Goal: Task Accomplishment & Management: Complete application form

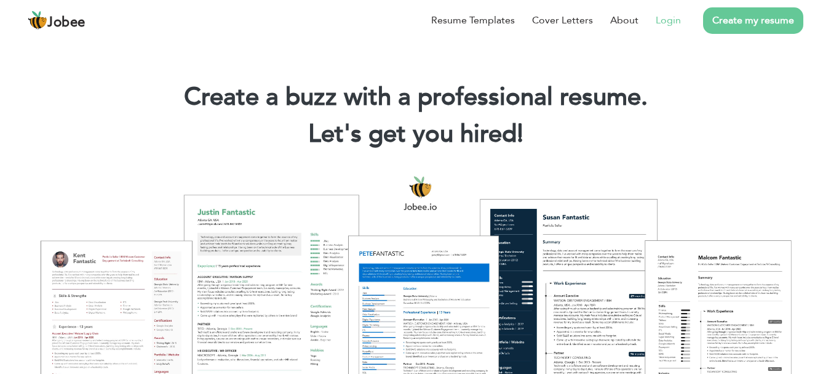
click at [668, 15] on link "Login" at bounding box center [668, 20] width 25 height 15
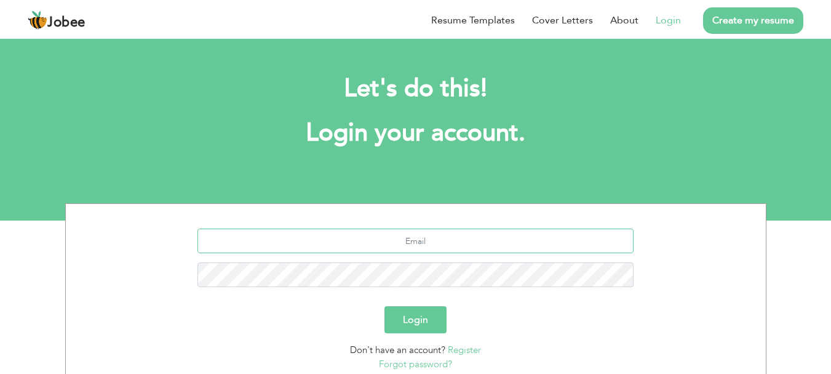
click at [395, 247] on input "text" at bounding box center [416, 240] width 436 height 25
type input "[EMAIL_ADDRESS][DOMAIN_NAME]"
click at [385, 306] on button "Login" at bounding box center [416, 319] width 62 height 27
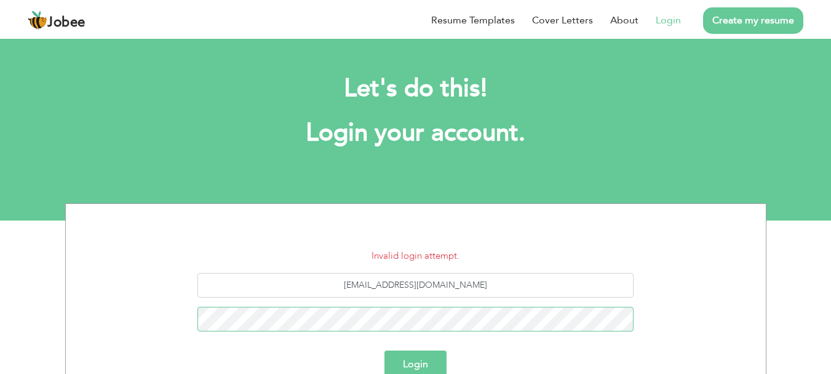
click at [385, 350] on button "Login" at bounding box center [416, 363] width 62 height 27
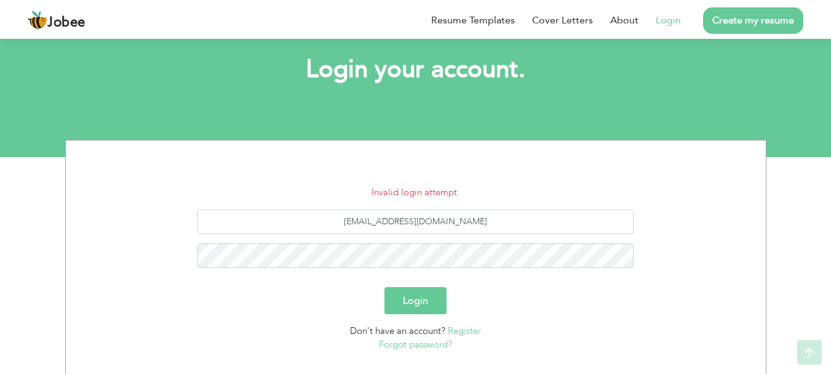
scroll to position [123, 0]
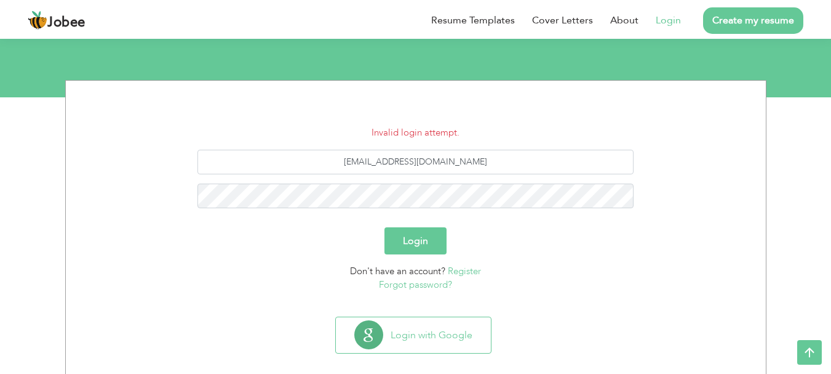
click at [415, 287] on link "Forgot password?" at bounding box center [415, 284] width 73 height 12
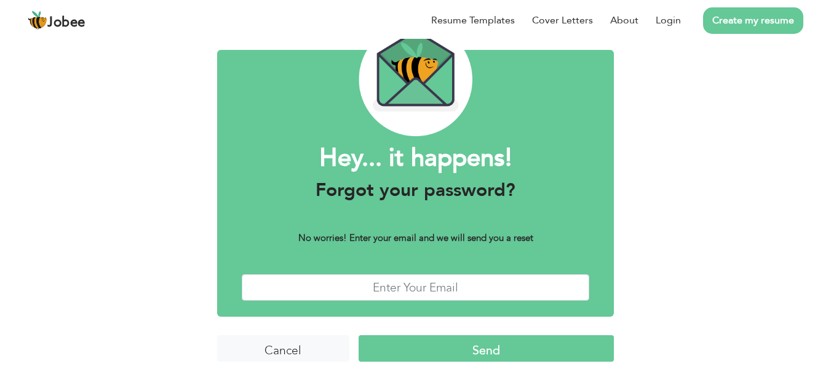
scroll to position [70, 0]
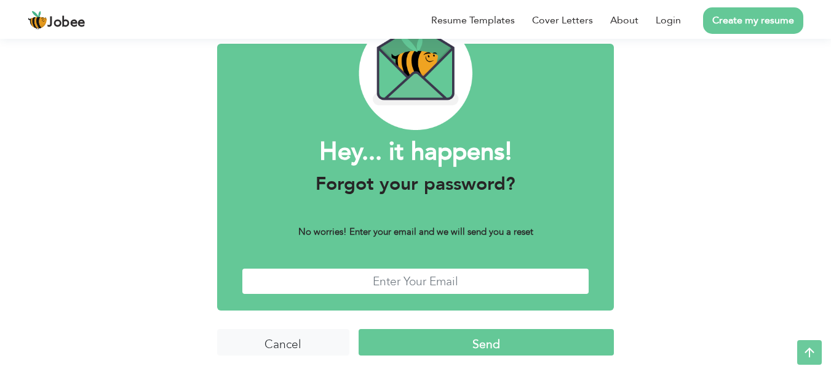
click at [411, 273] on input "text" at bounding box center [416, 281] width 348 height 26
type input "[EMAIL_ADDRESS][DOMAIN_NAME]"
click at [430, 334] on input "Send" at bounding box center [486, 342] width 255 height 26
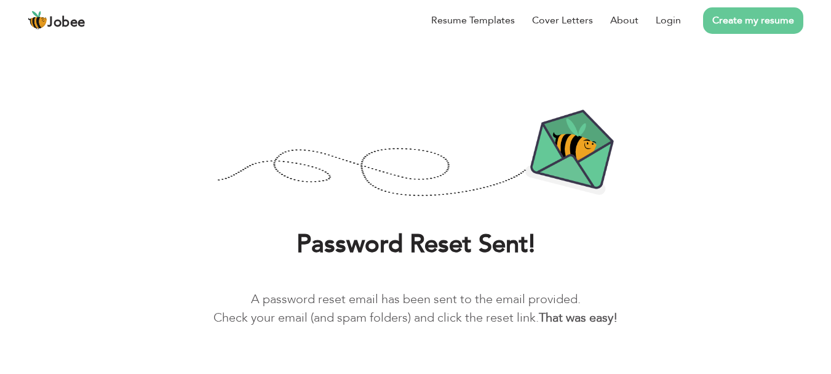
scroll to position [44, 0]
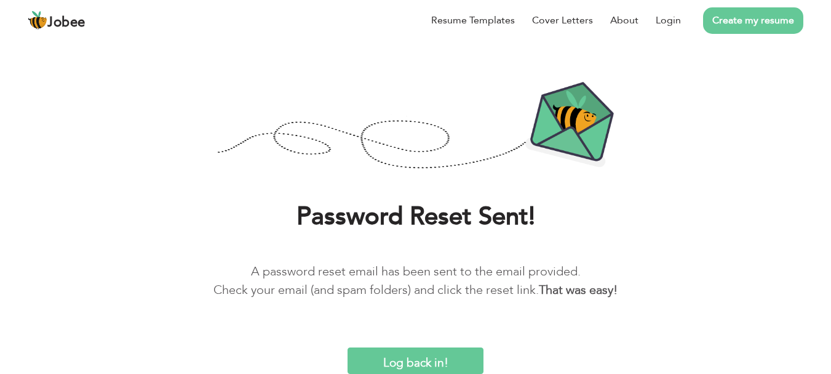
click at [452, 356] on input "Log back in!" at bounding box center [415, 360] width 135 height 26
click at [454, 348] on input "Log back in!" at bounding box center [415, 360] width 135 height 26
click at [415, 358] on input "Log back in!" at bounding box center [415, 360] width 135 height 26
click at [671, 20] on link "Login" at bounding box center [668, 20] width 25 height 15
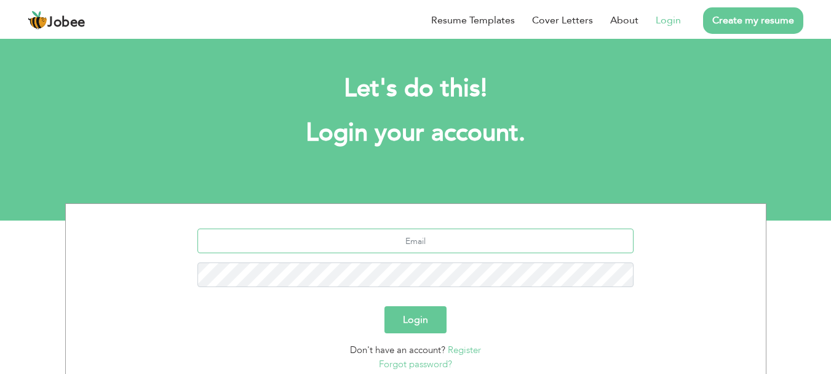
click at [412, 247] on input "text" at bounding box center [416, 240] width 436 height 25
type input "[EMAIL_ADDRESS][DOMAIN_NAME]"
click at [385, 306] on button "Login" at bounding box center [416, 319] width 62 height 27
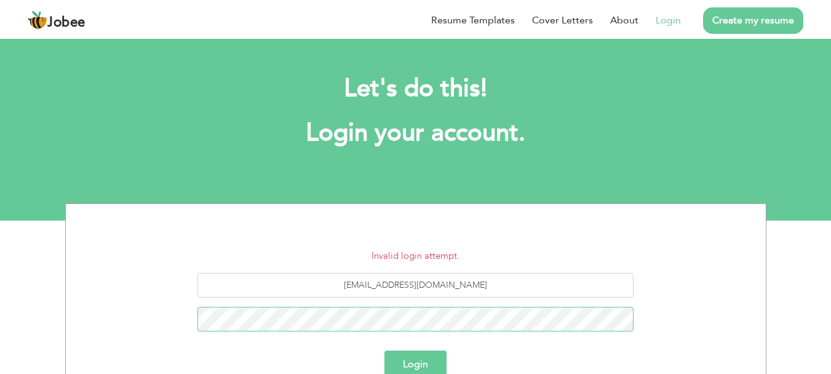
click at [385, 350] on button "Login" at bounding box center [416, 363] width 62 height 27
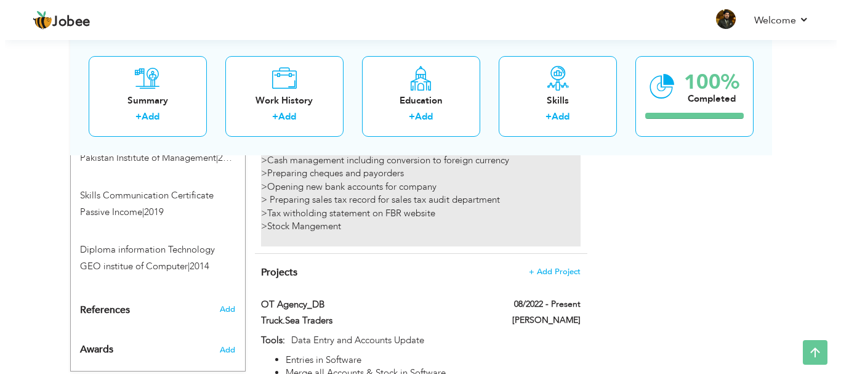
scroll to position [1251, 0]
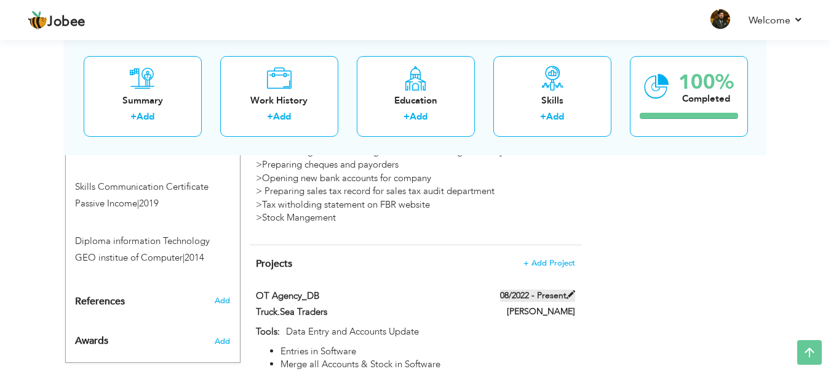
click at [569, 290] on span at bounding box center [571, 294] width 9 height 9
type input "OT Agency_DB"
type input "Truck.Sea Traders"
type input "08/2022"
type input "Data Entry and Accounts Update"
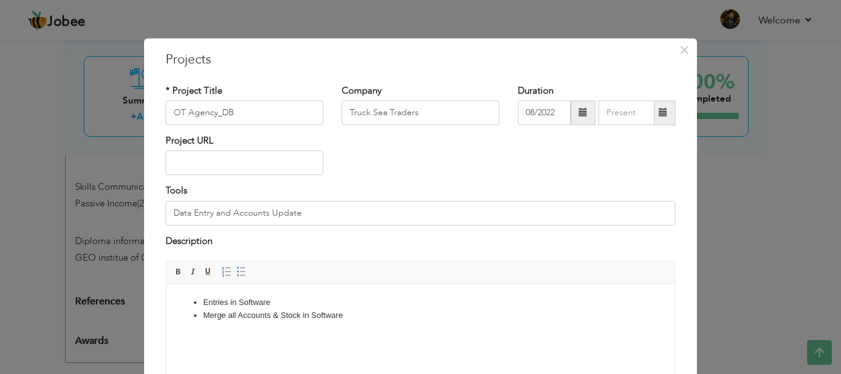
click at [572, 114] on span at bounding box center [583, 112] width 25 height 25
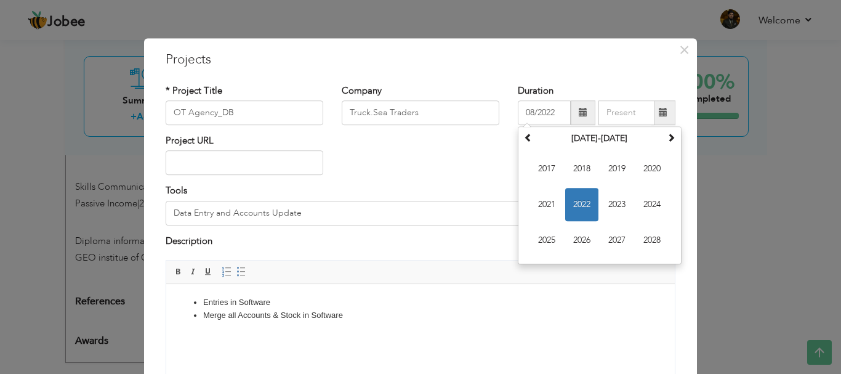
click at [447, 183] on div "Project URL" at bounding box center [420, 159] width 528 height 50
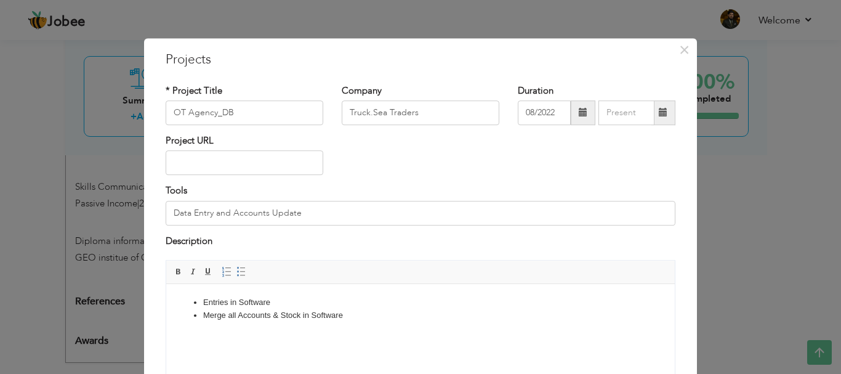
click at [571, 106] on span at bounding box center [583, 112] width 25 height 25
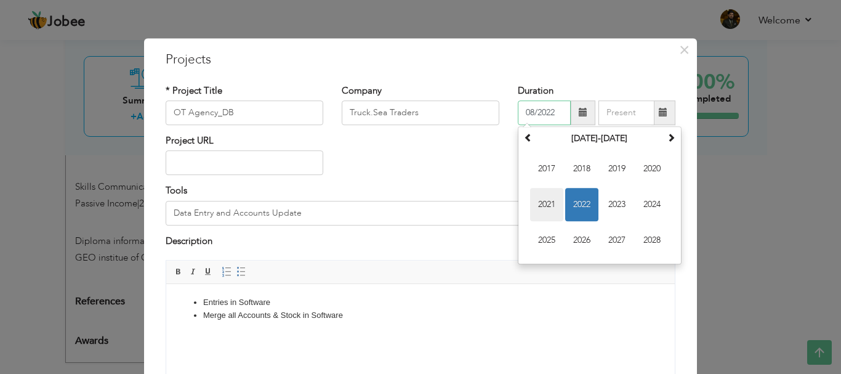
click at [551, 201] on span "2021" at bounding box center [546, 204] width 33 height 33
click at [644, 212] on span "Aug" at bounding box center [651, 204] width 33 height 33
type input "08/2021"
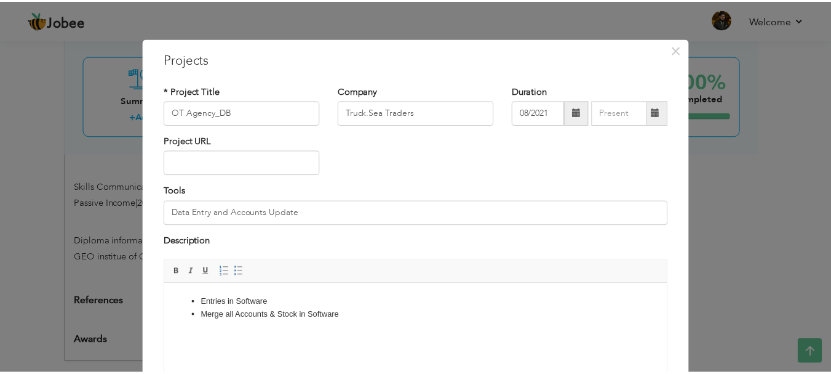
scroll to position [118, 0]
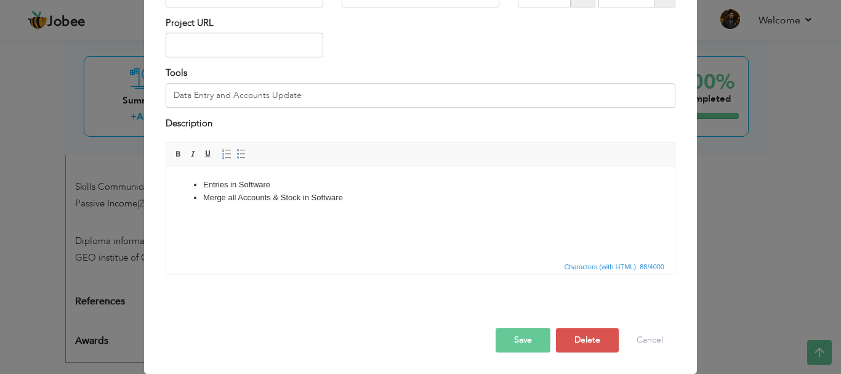
click at [502, 335] on button "Save" at bounding box center [522, 339] width 55 height 25
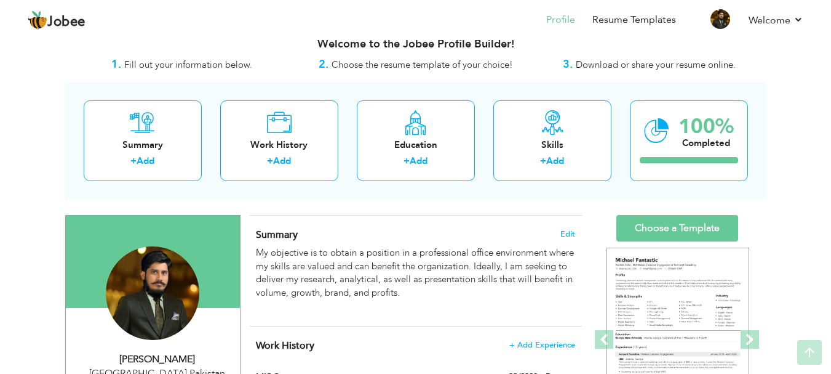
scroll to position [0, 0]
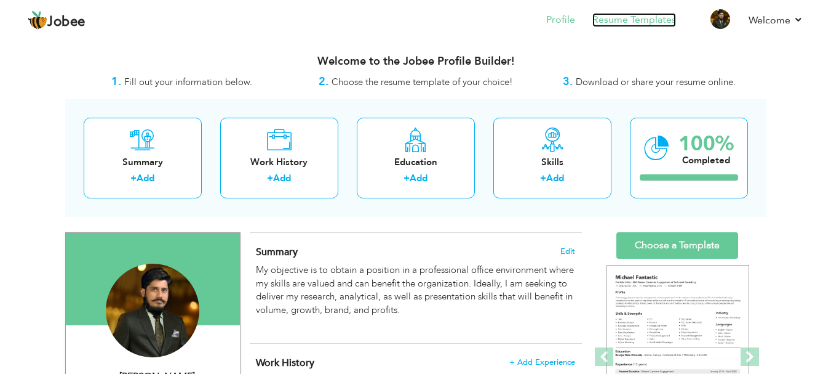
click at [622, 24] on link "Resume Templates" at bounding box center [635, 20] width 84 height 14
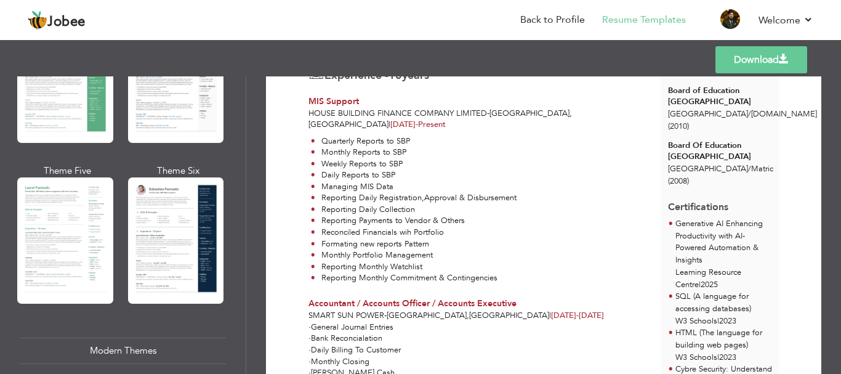
scroll to position [308, 0]
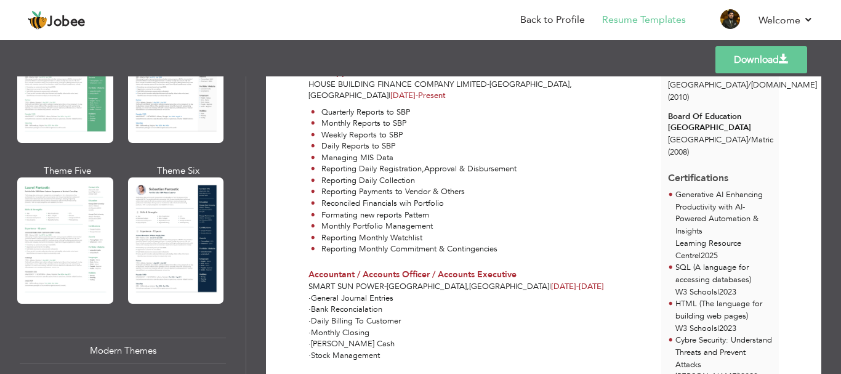
click at [699, 334] on span "Cybre Security: Understand Threats and Prevent Attacks" at bounding box center [723, 352] width 97 height 36
click at [531, 26] on link "Back to Profile" at bounding box center [552, 20] width 65 height 14
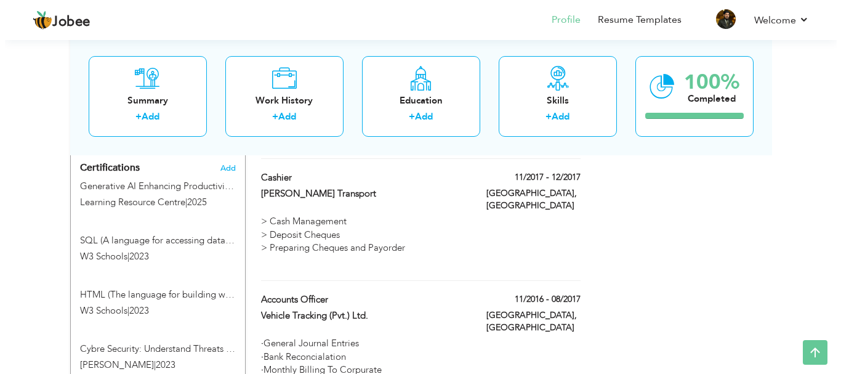
scroll to position [862, 0]
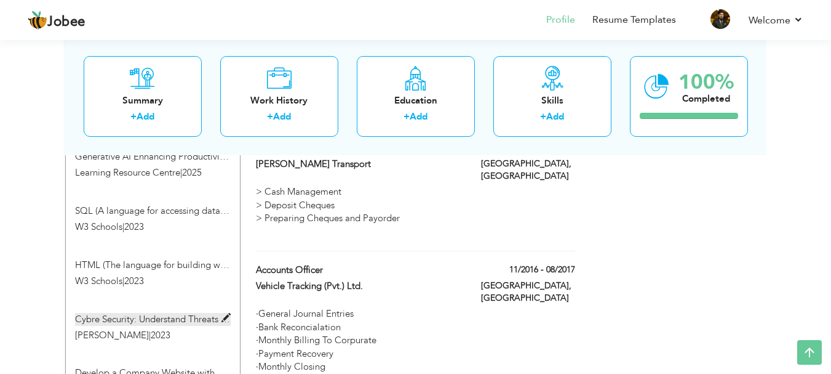
click at [223, 313] on span at bounding box center [226, 317] width 9 height 9
type input "Cybre Security: Understand Threats and Prevent Attacks"
type input "[PERSON_NAME]"
type input "2023"
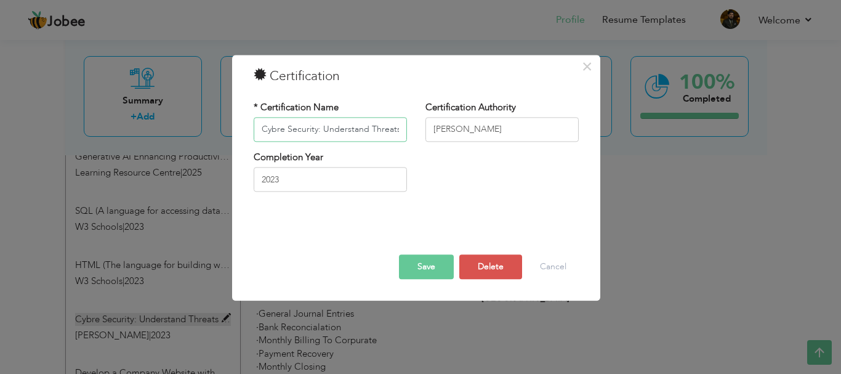
scroll to position [0, 76]
click at [273, 127] on input "Cybre Security: Understand Threats and Prevent Attacks" at bounding box center [330, 129] width 153 height 25
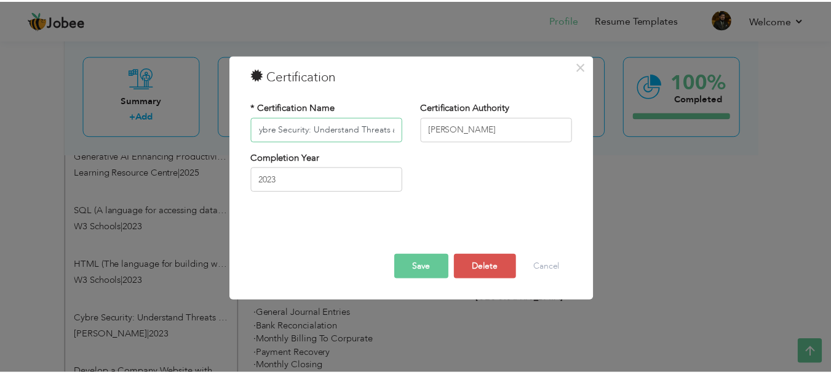
scroll to position [0, 0]
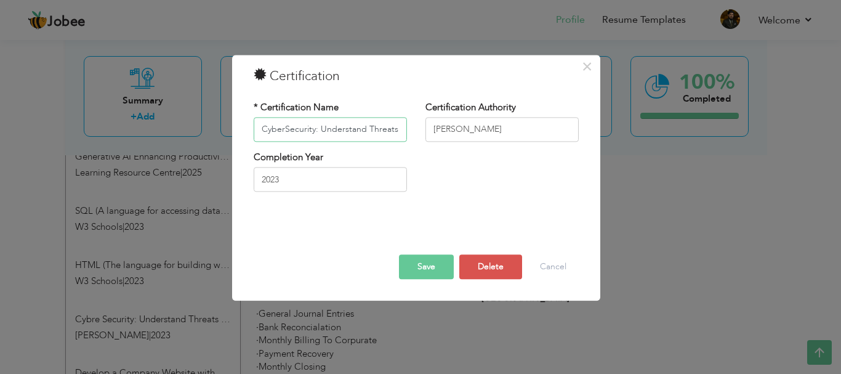
type input "CyberSecurity: Understand Threats and Prevent Attacks"
click at [440, 265] on button "Save" at bounding box center [426, 266] width 55 height 25
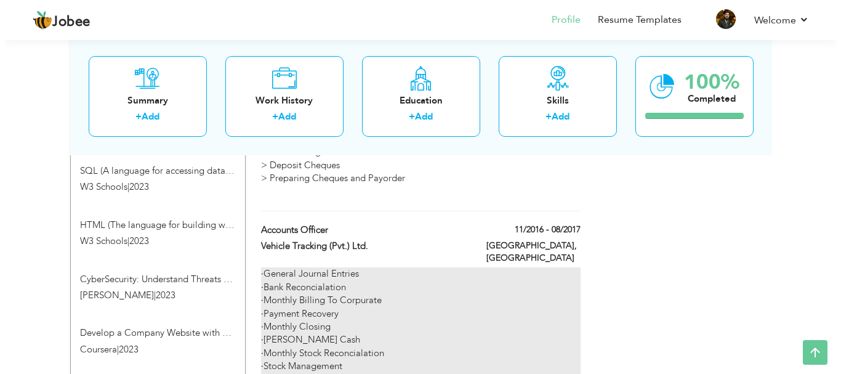
scroll to position [923, 0]
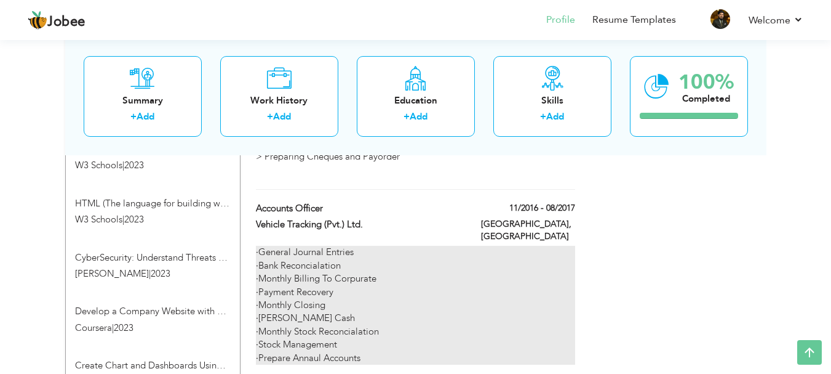
click at [381, 292] on div "· General Journal Entries · Bank Reconcialation · Monthly Billing To Corpurate …" at bounding box center [415, 305] width 319 height 119
type input "Accounts Officer"
type input "Vehicle Tracking (Pvt.) Ltd."
type input "11/2016"
type input "08/2017"
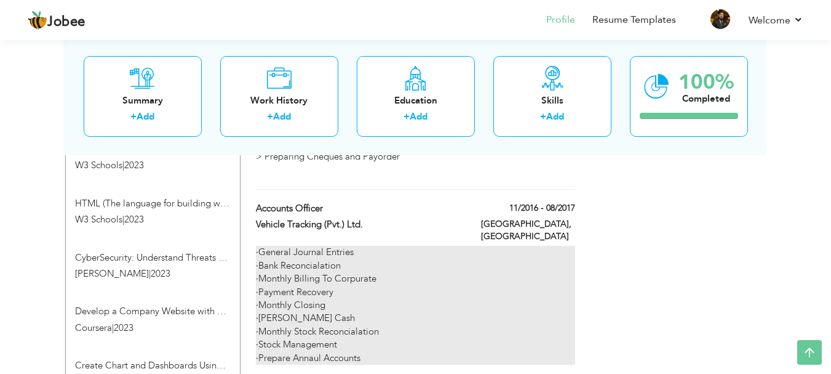
type input "[GEOGRAPHIC_DATA]"
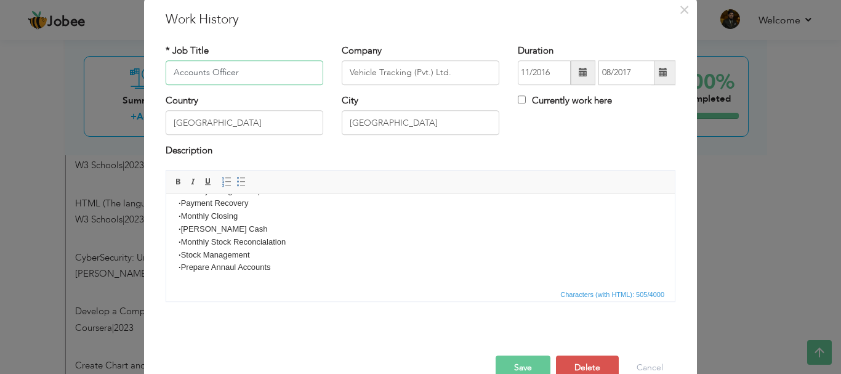
scroll to position [62, 0]
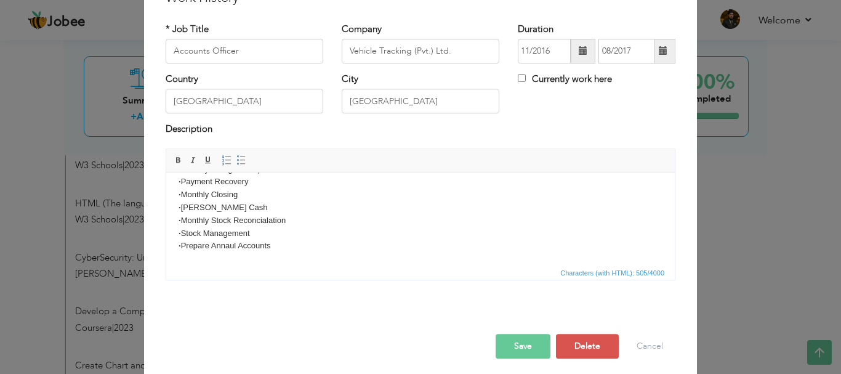
click at [252, 233] on body "· General Journal Entries · Bank Reconcialation · Monthly Billing To Corpurate …" at bounding box center [420, 194] width 484 height 115
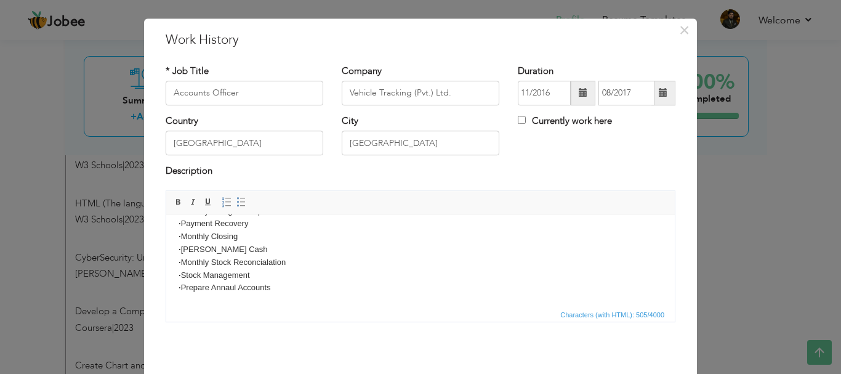
scroll to position [0, 0]
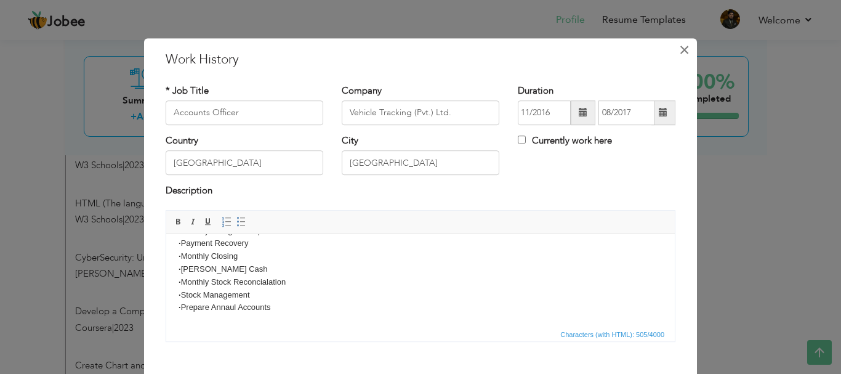
click at [679, 50] on span "×" at bounding box center [684, 50] width 10 height 22
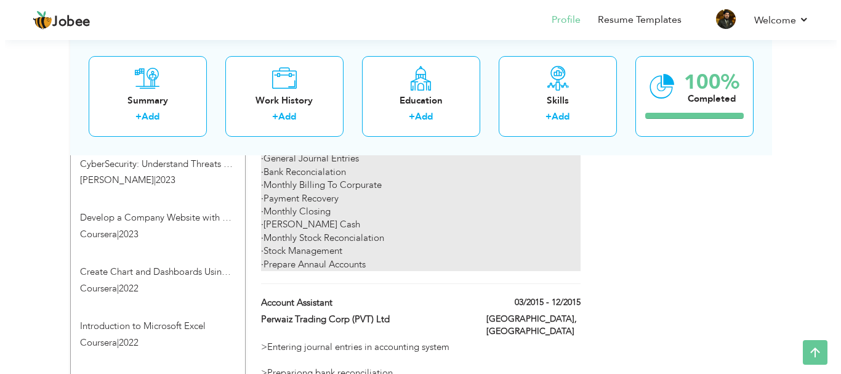
scroll to position [1046, 0]
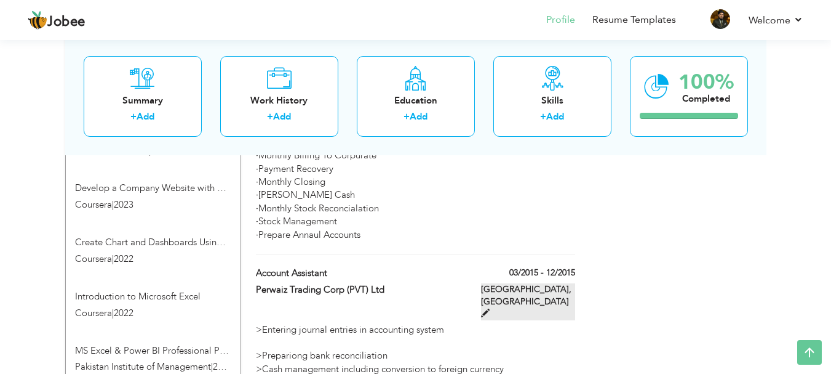
click at [490, 308] on span at bounding box center [485, 312] width 9 height 9
type input "Account Assistant"
type input "Perwaiz Trading Corp (PVT) Ltd"
type input "03/2015"
type input "12/2015"
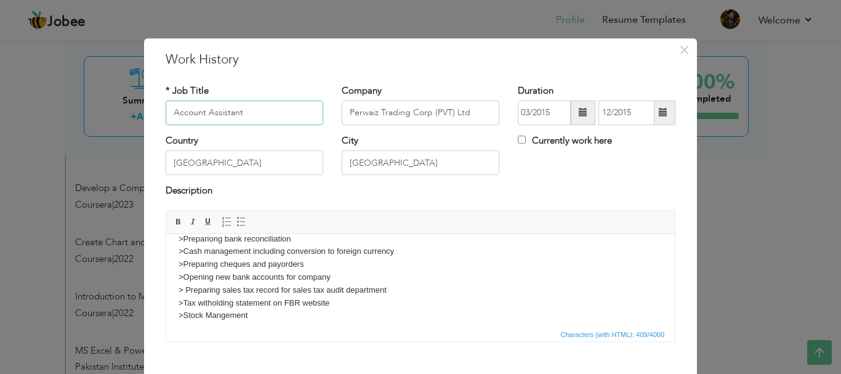
scroll to position [60, 0]
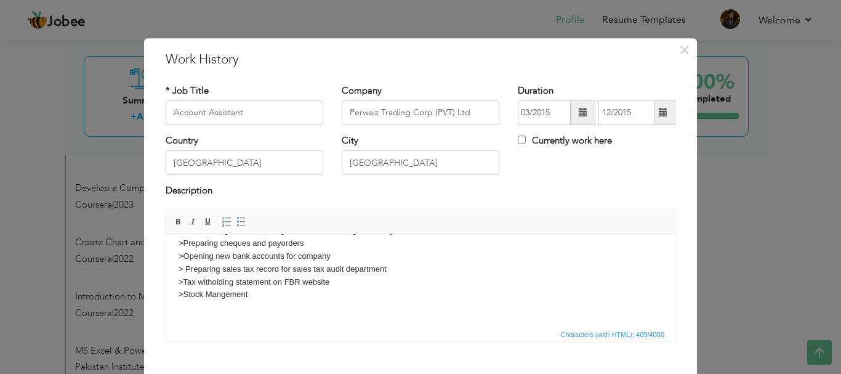
click at [226, 297] on body ">Entering journal entries in accounting system >Prepariong bank reconciliation …" at bounding box center [420, 249] width 484 height 128
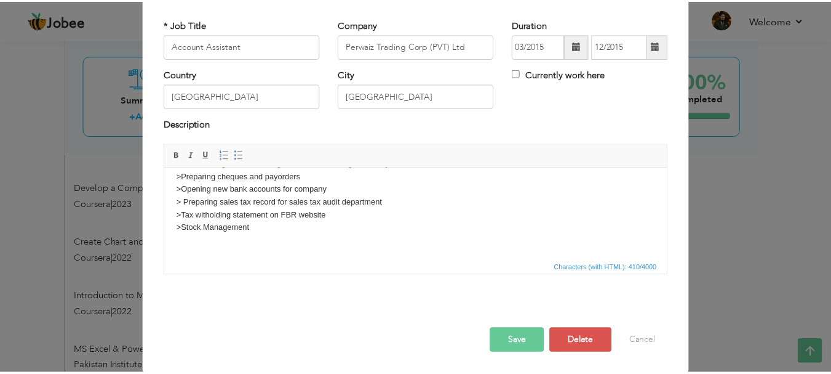
scroll to position [68, 0]
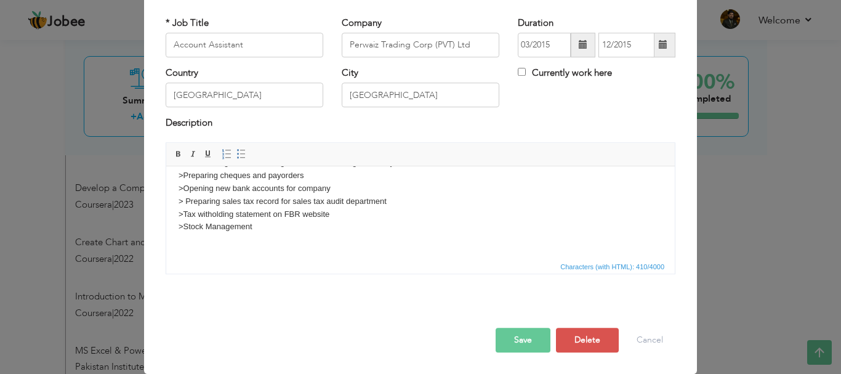
click at [529, 332] on button "Save" at bounding box center [522, 339] width 55 height 25
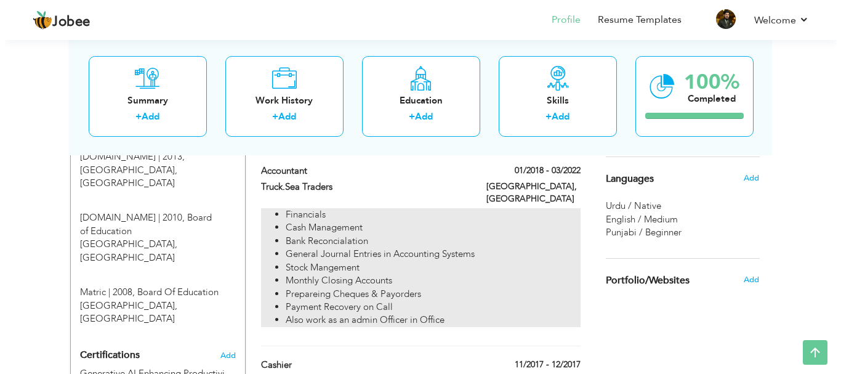
scroll to position [615, 0]
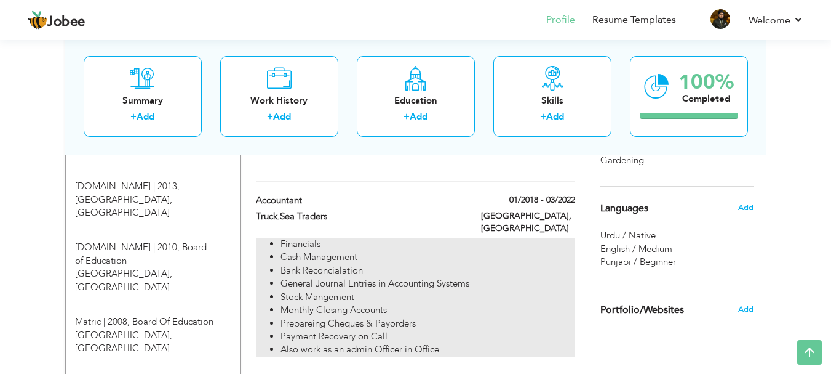
click at [403, 250] on li "Cash Management" at bounding box center [428, 256] width 294 height 13
type input "Accountant"
type input "Truck.Sea Traders"
type input "01/2018"
type input "03/2022"
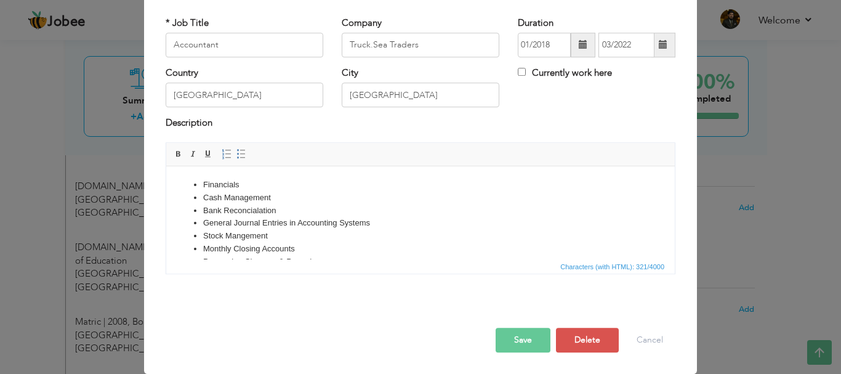
scroll to position [0, 0]
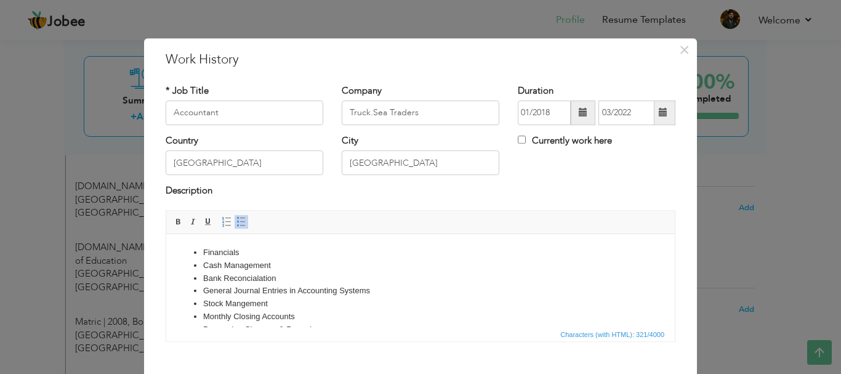
click at [242, 305] on li "Stock Mangement" at bounding box center [420, 303] width 435 height 13
click at [295, 289] on li "General Journal Entries in Accounting Systems" at bounding box center [420, 290] width 435 height 13
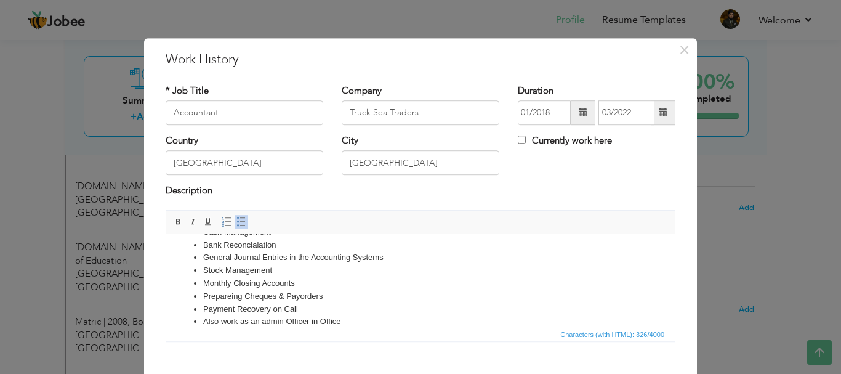
scroll to position [47, 0]
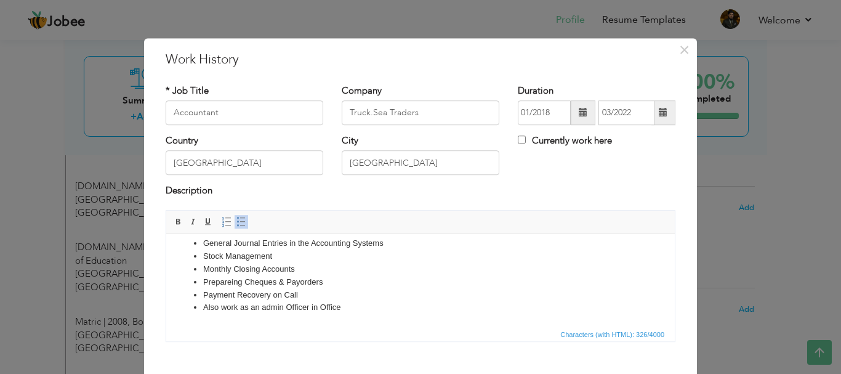
click at [300, 282] on li "Prepareing Cheques & Payorders" at bounding box center [420, 281] width 435 height 13
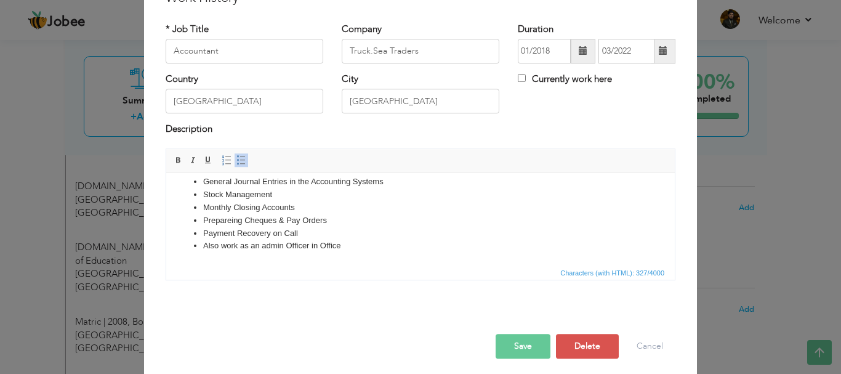
click at [511, 342] on button "Save" at bounding box center [522, 346] width 55 height 25
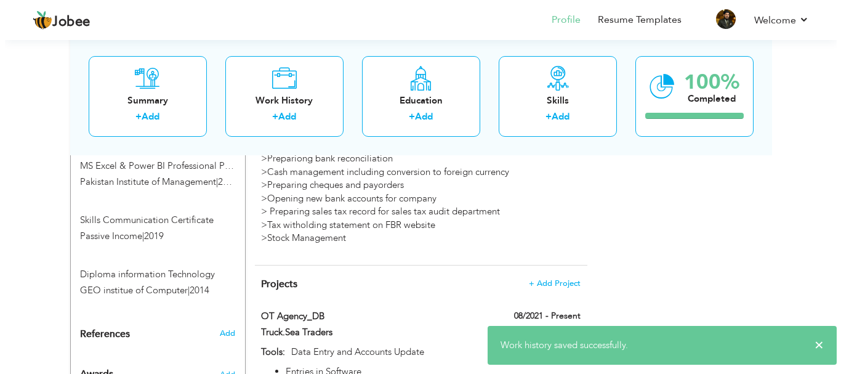
scroll to position [1251, 0]
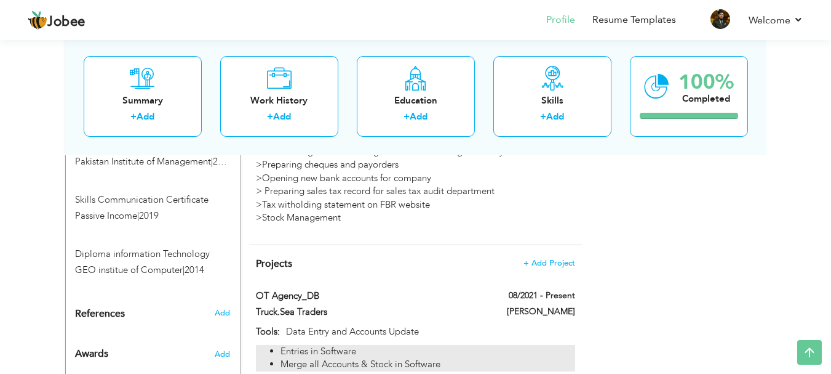
click at [490, 345] on li "Entries in Software" at bounding box center [428, 351] width 294 height 13
type input "OT Agency_DB"
type input "Truck.Sea Traders"
type input "08/2021"
type input "Data Entry and Accounts Update"
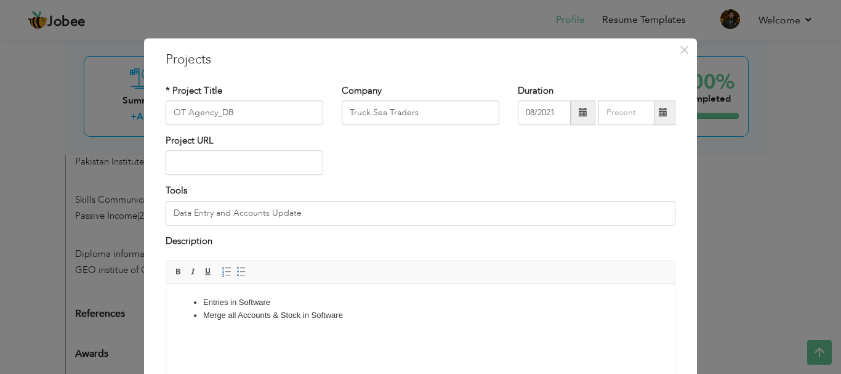
click at [297, 313] on li "Merge all Accounts & Stock in Software" at bounding box center [420, 315] width 435 height 13
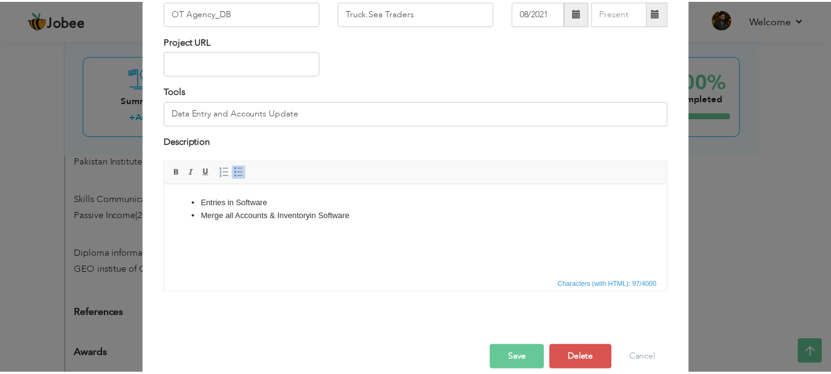
scroll to position [118, 0]
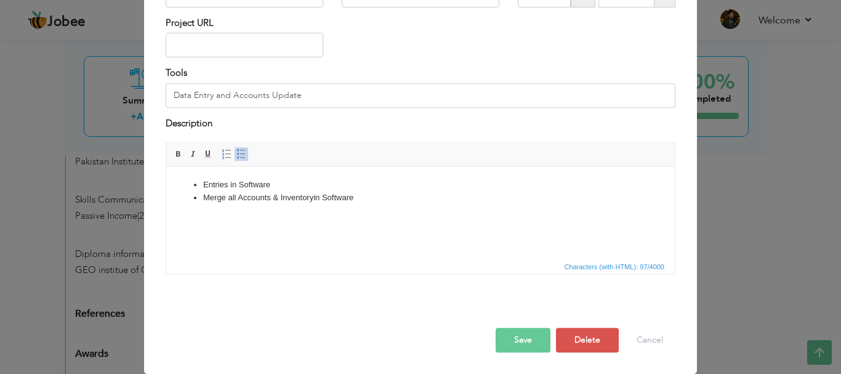
click at [533, 332] on button "Save" at bounding box center [522, 339] width 55 height 25
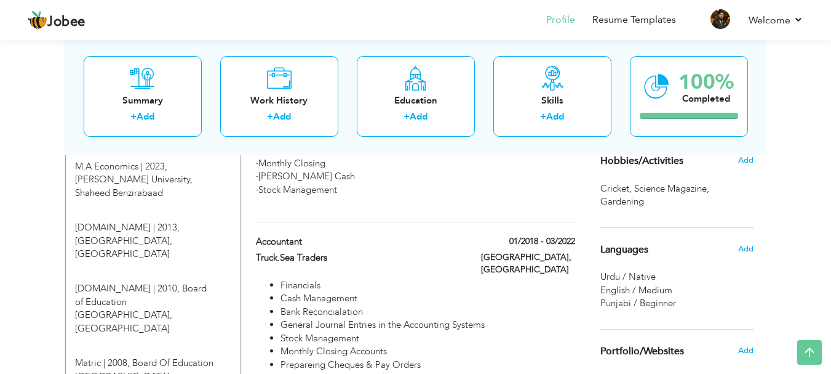
scroll to position [513, 0]
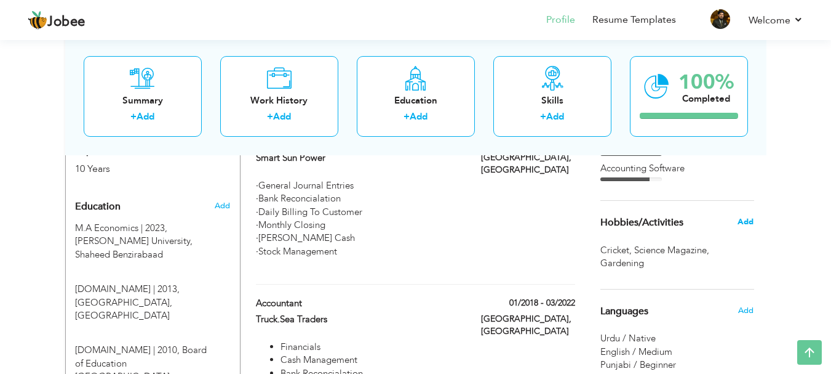
click at [743, 224] on span "Add" at bounding box center [746, 221] width 16 height 11
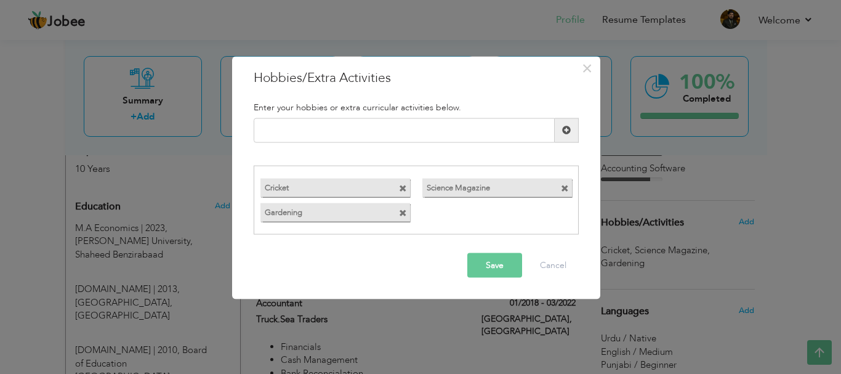
click at [562, 188] on span at bounding box center [565, 189] width 8 height 8
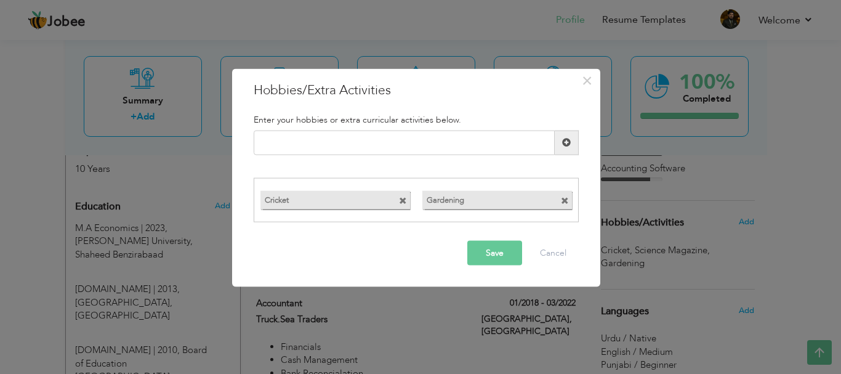
click at [494, 252] on button "Save" at bounding box center [494, 253] width 55 height 25
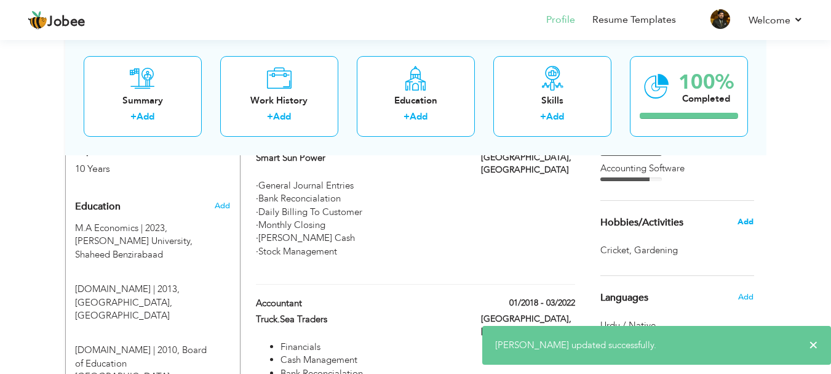
click at [748, 224] on span "Add" at bounding box center [746, 221] width 16 height 11
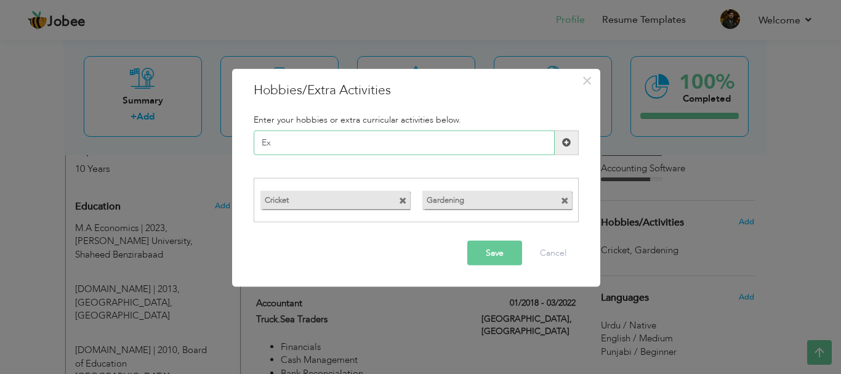
type input "E"
type input "C"
click at [489, 238] on div "Save Cancel" at bounding box center [415, 252] width 343 height 43
click at [489, 248] on button "Save" at bounding box center [494, 253] width 55 height 25
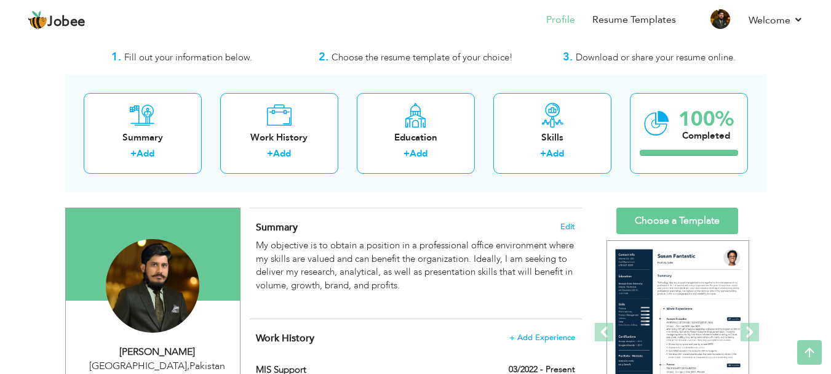
scroll to position [0, 0]
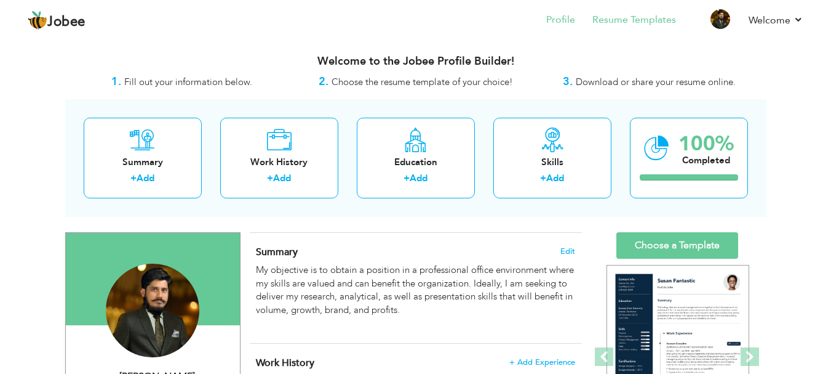
click at [620, 12] on li "Resume Templates" at bounding box center [625, 20] width 101 height 33
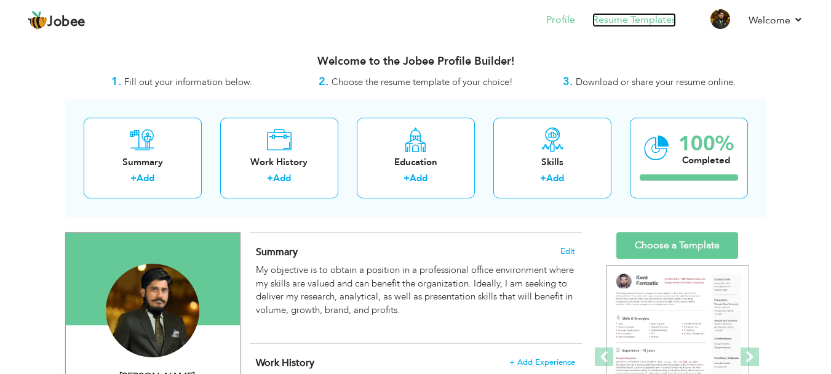
click at [652, 19] on link "Resume Templates" at bounding box center [635, 20] width 84 height 14
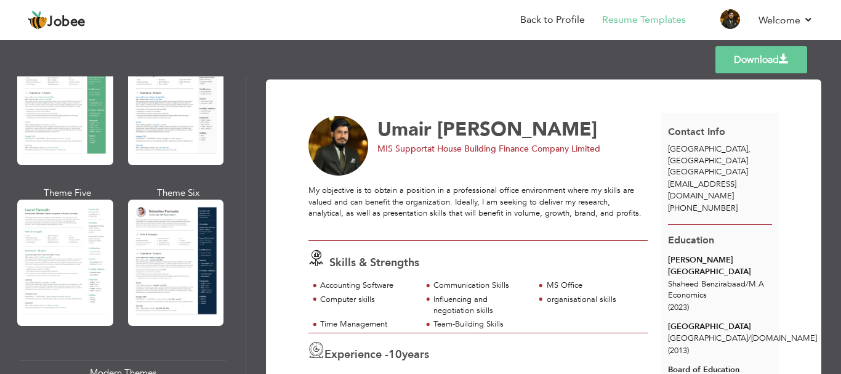
scroll to position [308, 0]
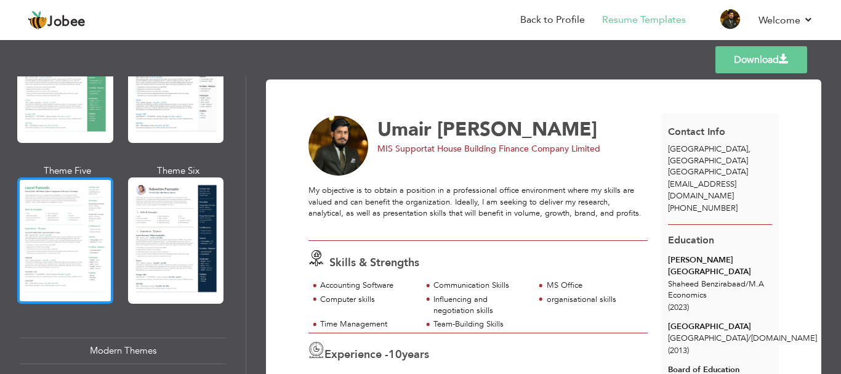
click at [99, 250] on div at bounding box center [65, 240] width 96 height 126
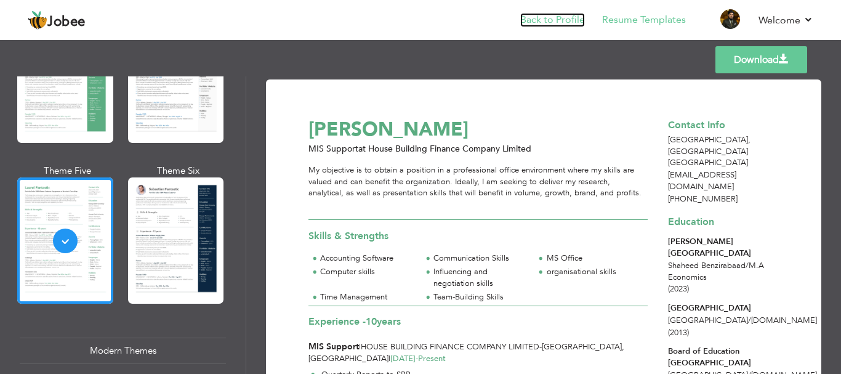
click at [567, 22] on link "Back to Profile" at bounding box center [552, 20] width 65 height 14
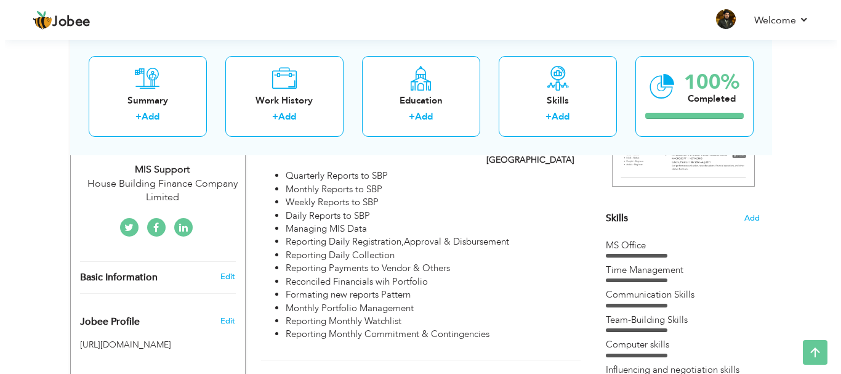
scroll to position [185, 0]
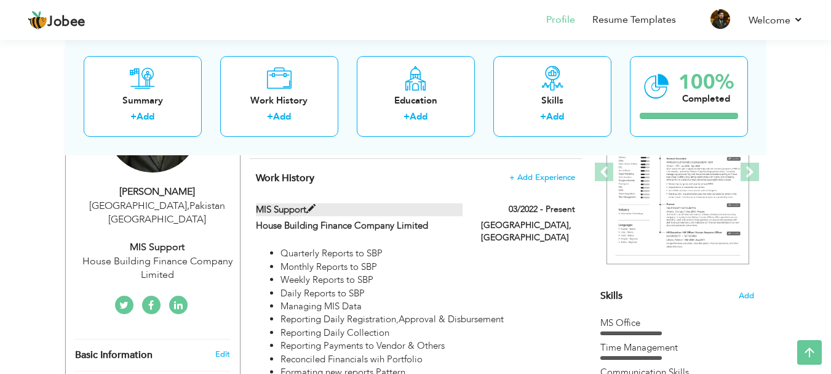
click at [313, 209] on span at bounding box center [310, 208] width 9 height 9
type input "MIS Support"
type input "House Building Finance Company Limited"
type input "03/2022"
type input "[GEOGRAPHIC_DATA]"
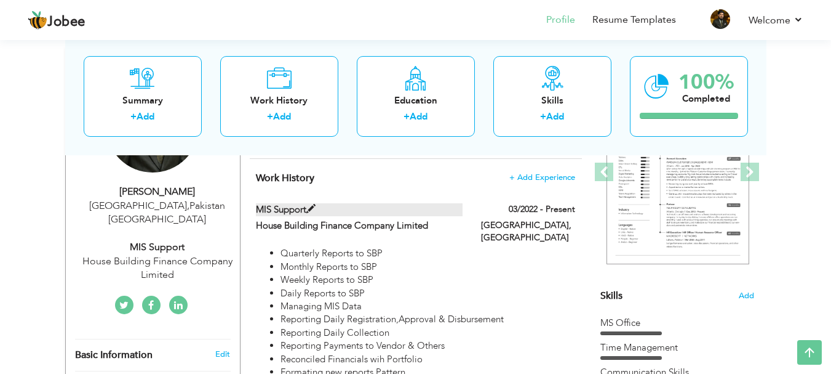
type input "[GEOGRAPHIC_DATA]"
checkbox input "true"
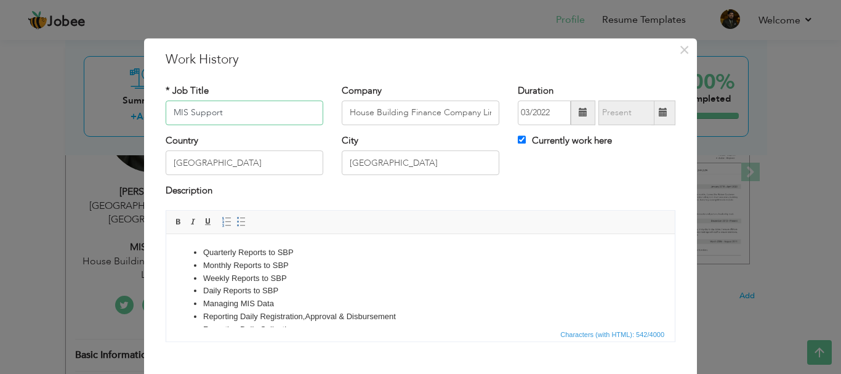
drag, startPoint x: 231, startPoint y: 113, endPoint x: 169, endPoint y: 109, distance: 61.7
click at [169, 109] on input "MIS Support" at bounding box center [245, 112] width 158 height 25
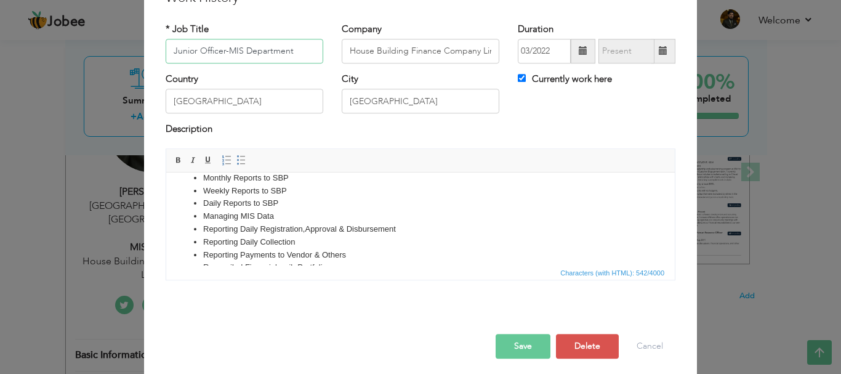
scroll to position [0, 0]
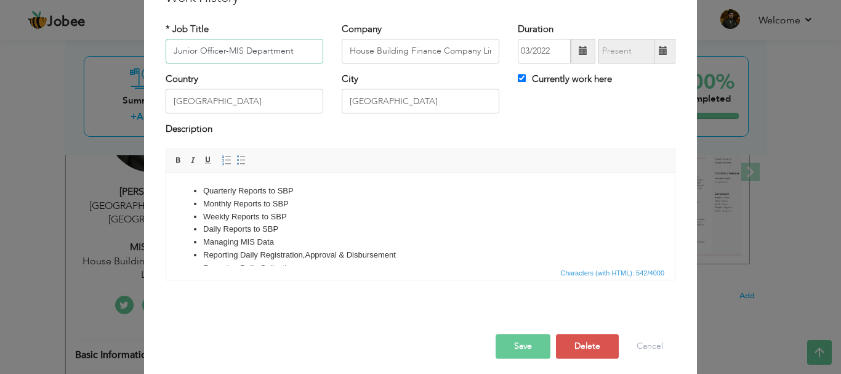
type input "Junior Officer-MIS Department"
drag, startPoint x: 205, startPoint y: 241, endPoint x: 237, endPoint y: 239, distance: 32.0
click at [237, 239] on li "Managing MIS Data" at bounding box center [420, 241] width 435 height 13
copy li "Managing"
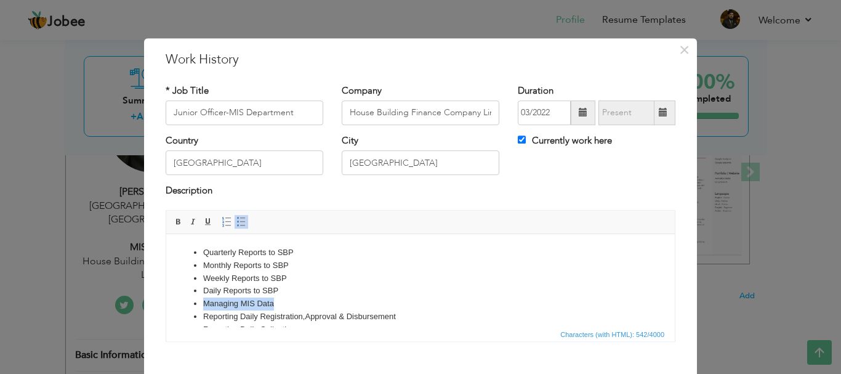
drag, startPoint x: 202, startPoint y: 302, endPoint x: 278, endPoint y: 302, distance: 75.7
click at [278, 302] on li "Managing MIS Data" at bounding box center [420, 303] width 435 height 13
copy li "Managing MIS Data"
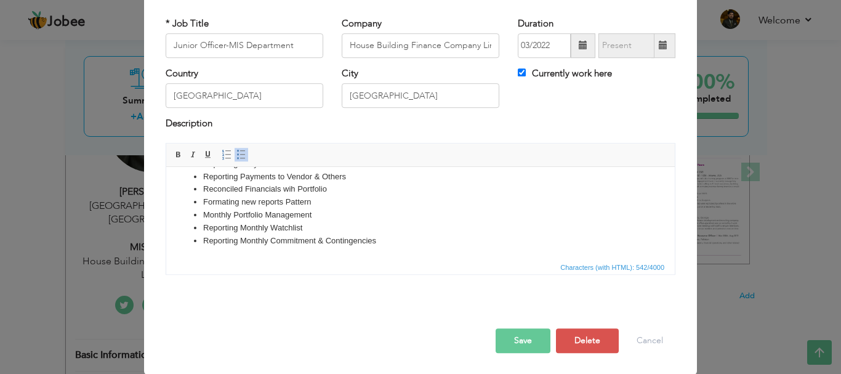
scroll to position [68, 0]
click at [503, 330] on button "Save" at bounding box center [522, 339] width 55 height 25
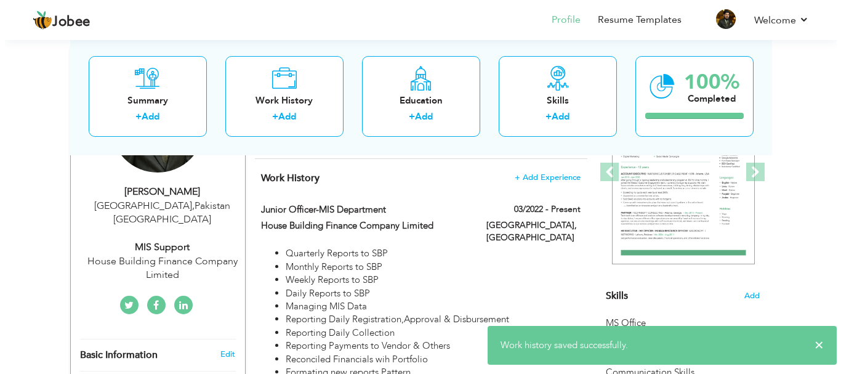
scroll to position [123, 0]
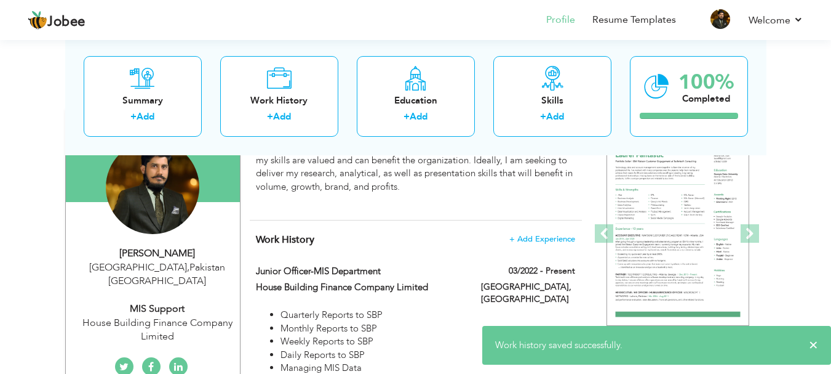
click at [175, 302] on div "MIS Support" at bounding box center [157, 309] width 165 height 14
type input "Umair"
type input "[PERSON_NAME]"
type input "[PHONE_NUMBER]"
select select "number:166"
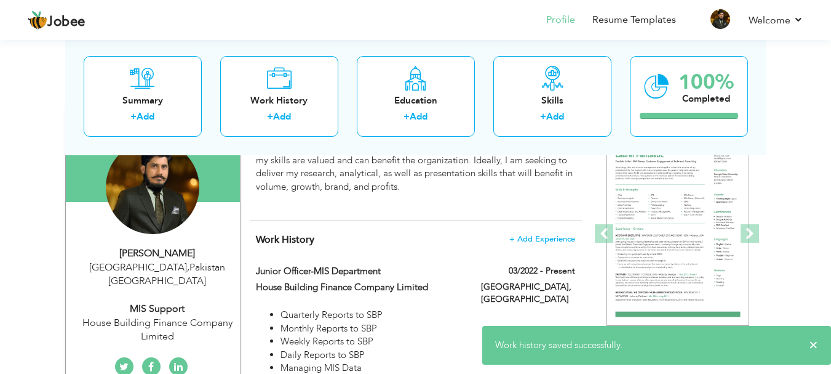
type input "[GEOGRAPHIC_DATA]"
select select "number:12"
type input "House Building Finance Company Limited"
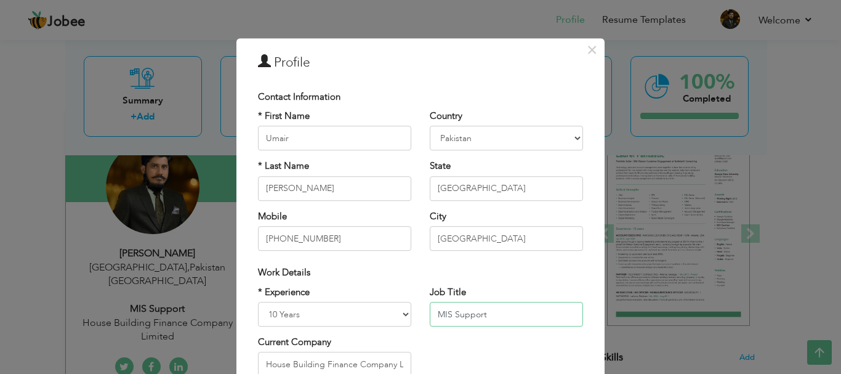
drag, startPoint x: 479, startPoint y: 310, endPoint x: 423, endPoint y: 312, distance: 56.7
click at [423, 312] on div "Job Title MIS Support" at bounding box center [506, 311] width 172 height 50
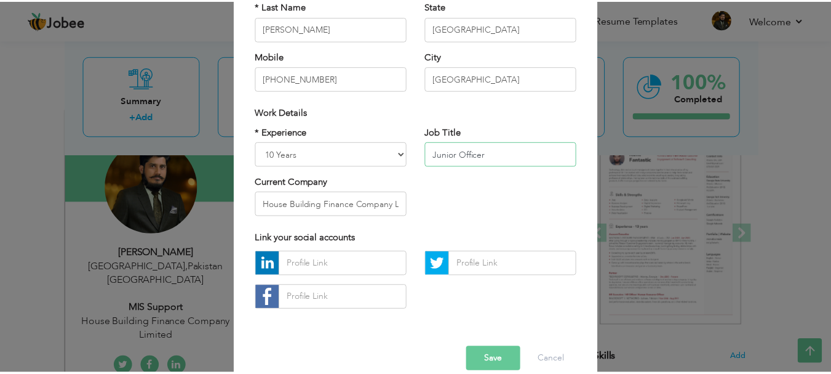
scroll to position [180, 0]
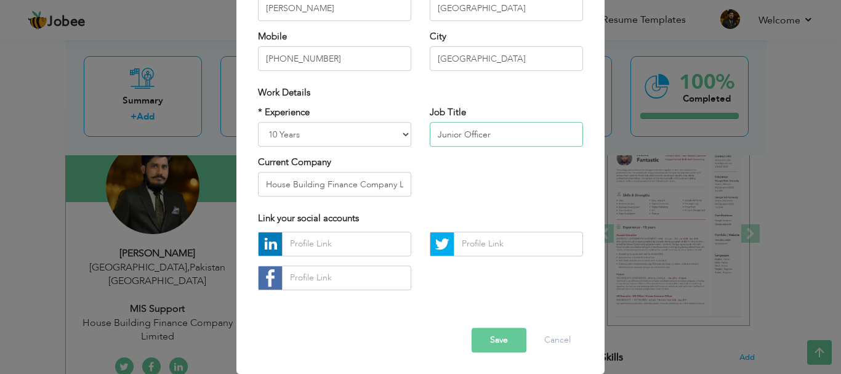
type input "Junior Officer"
click at [515, 343] on button "Save" at bounding box center [498, 339] width 55 height 25
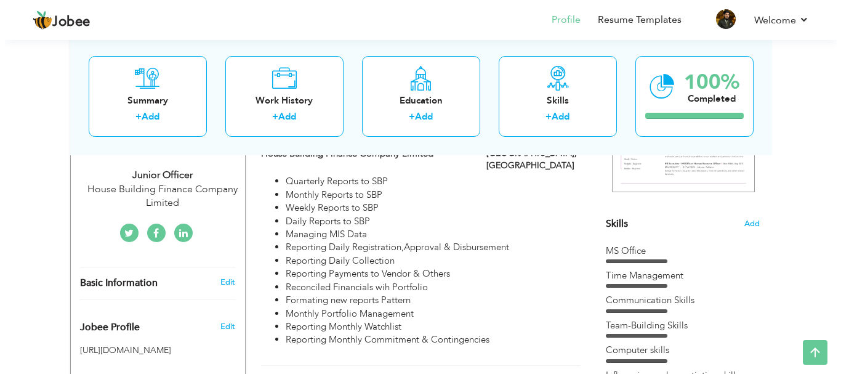
scroll to position [266, 0]
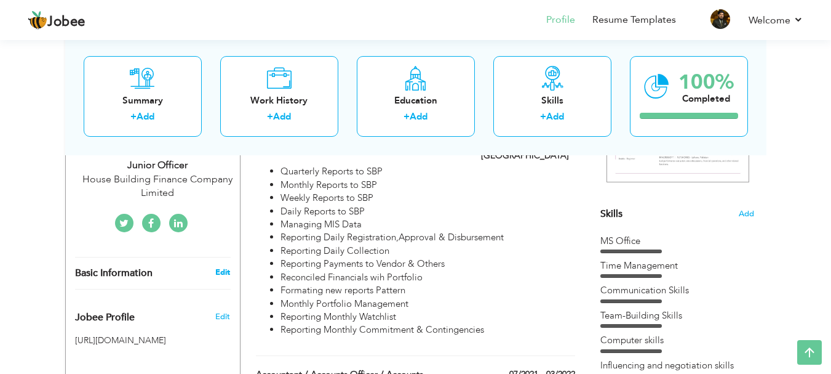
click at [222, 266] on link "Edit" at bounding box center [222, 271] width 15 height 11
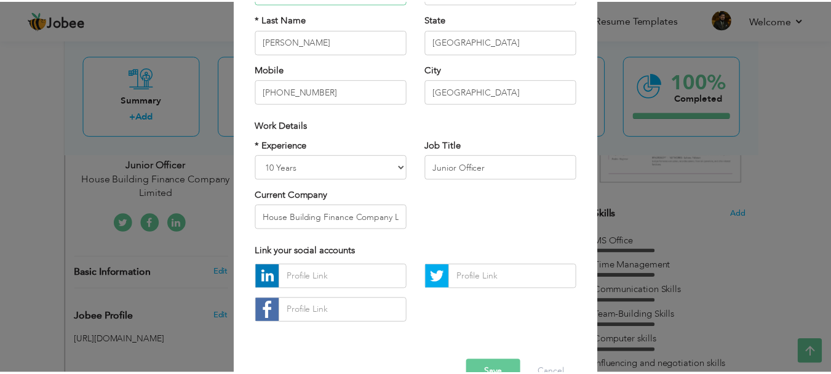
scroll to position [180, 0]
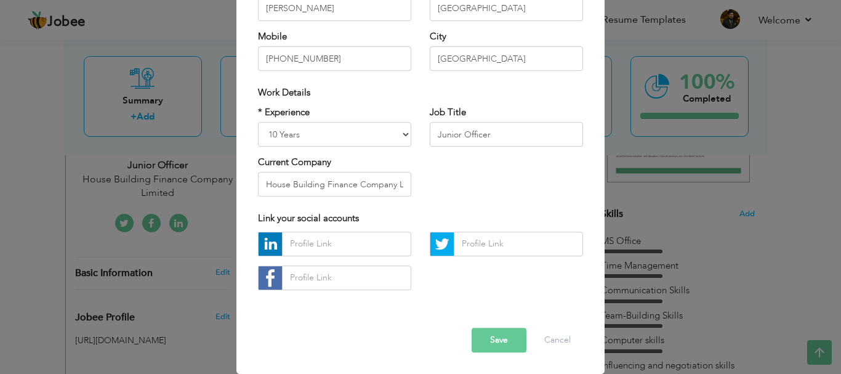
click at [487, 338] on button "Save" at bounding box center [498, 339] width 55 height 25
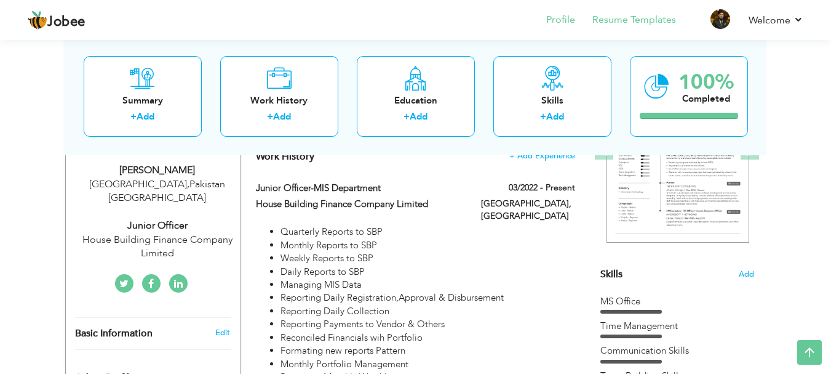
scroll to position [205, 0]
click at [612, 27] on li "Resume Templates" at bounding box center [625, 20] width 101 height 33
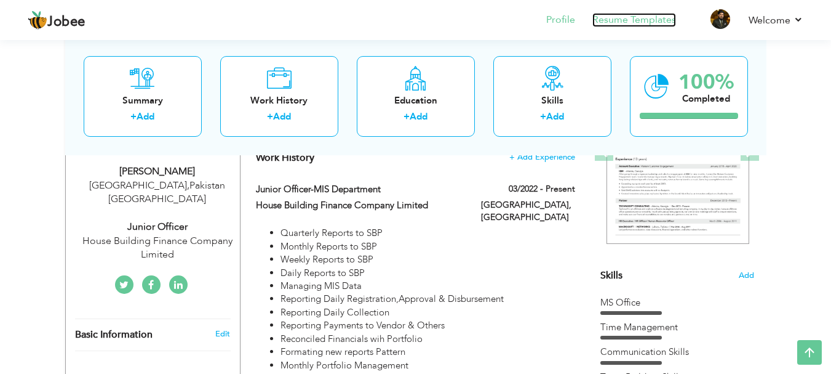
click at [615, 23] on link "Resume Templates" at bounding box center [635, 20] width 84 height 14
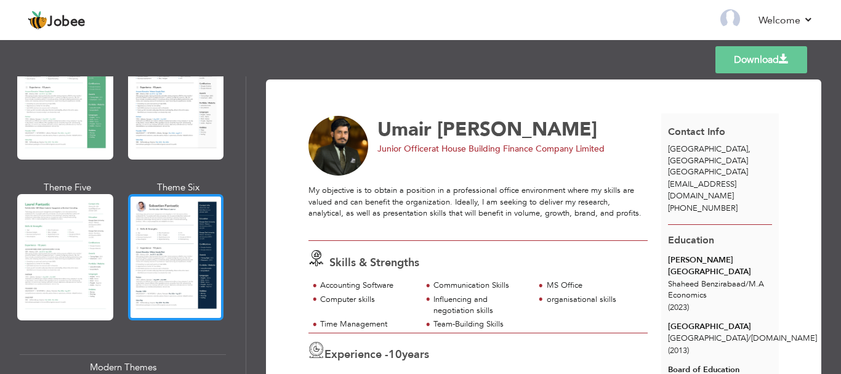
scroll to position [308, 0]
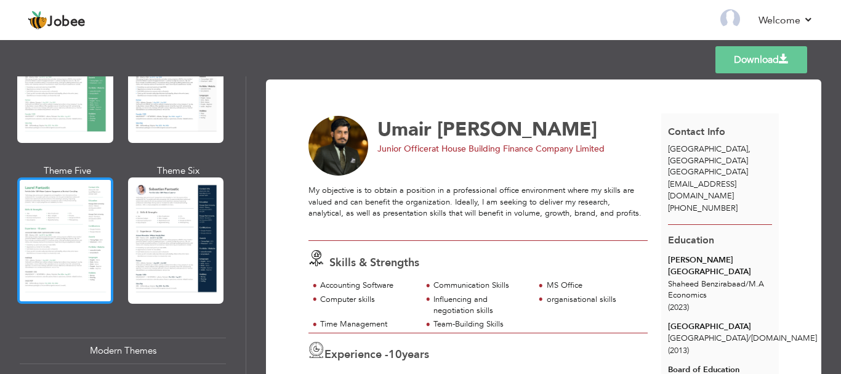
click at [96, 284] on div at bounding box center [65, 240] width 96 height 126
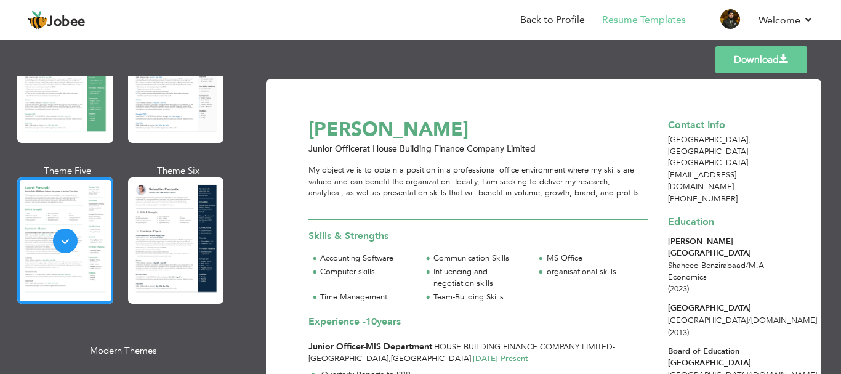
click at [761, 62] on link "Download" at bounding box center [761, 59] width 92 height 27
